Goal: Information Seeking & Learning: Learn about a topic

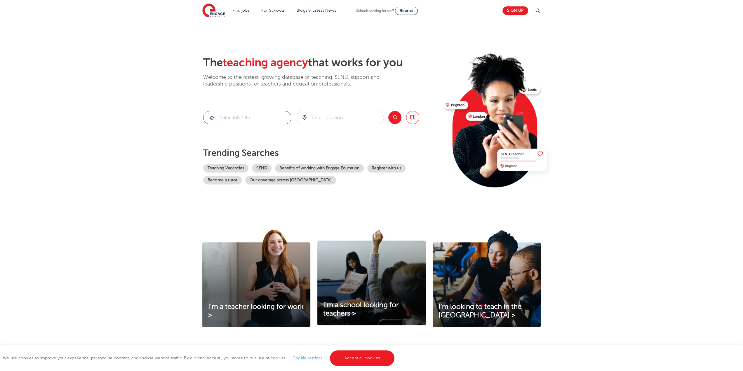
click at [274, 122] on input "search" at bounding box center [247, 117] width 88 height 13
type input "outreach"
click button "Submit" at bounding box center [0, 0] width 0 height 0
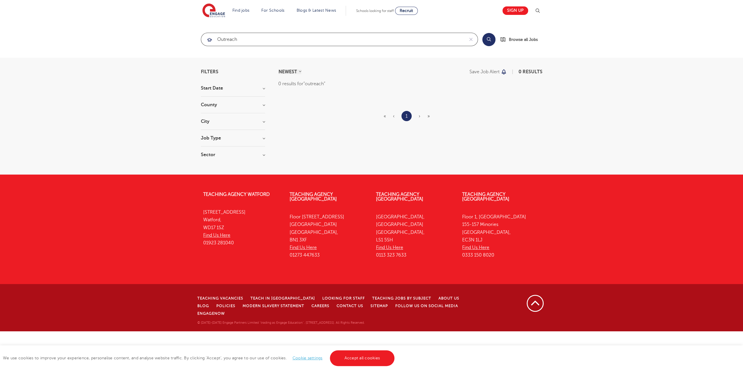
drag, startPoint x: 243, startPoint y: 42, endPoint x: 83, endPoint y: 47, distance: 160.3
click at [84, 50] on section "outreach Search Browse all Jobs" at bounding box center [371, 39] width 743 height 37
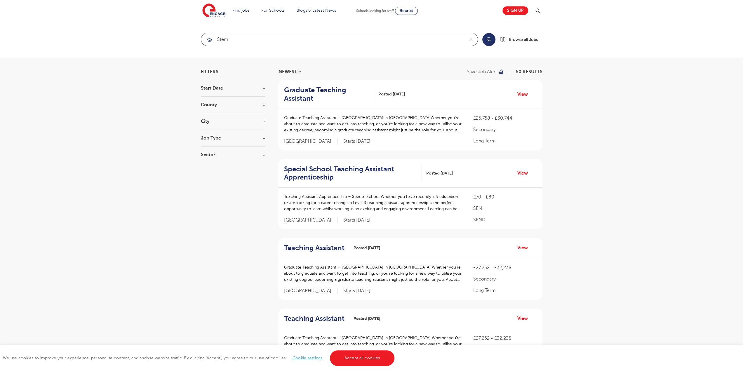
type input "stem"
click button "Submit" at bounding box center [0, 0] width 0 height 0
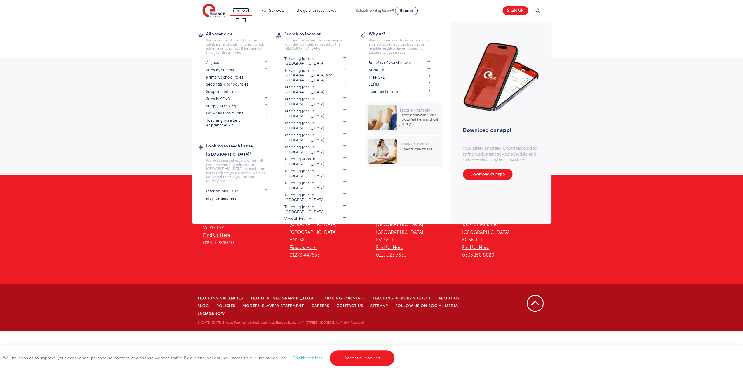
click at [247, 11] on link "Find jobs" at bounding box center [240, 10] width 17 height 4
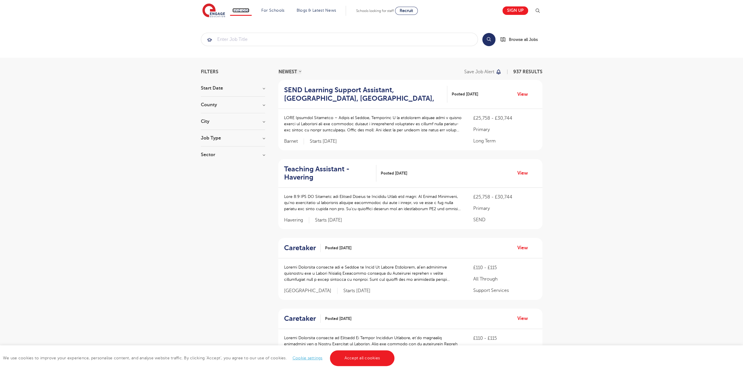
click at [247, 11] on link "Find jobs" at bounding box center [240, 10] width 17 height 4
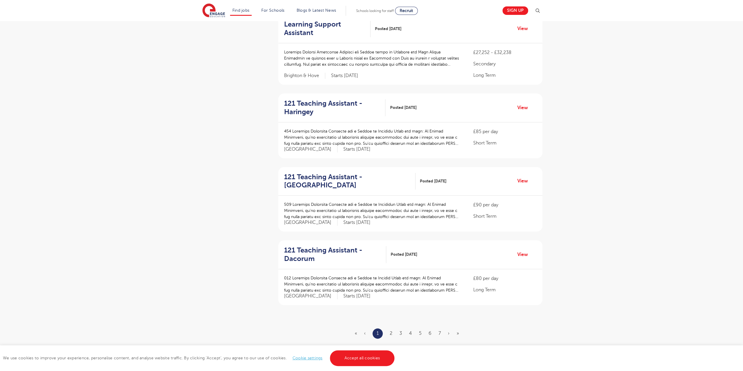
scroll to position [554, 0]
